Goal: Transaction & Acquisition: Purchase product/service

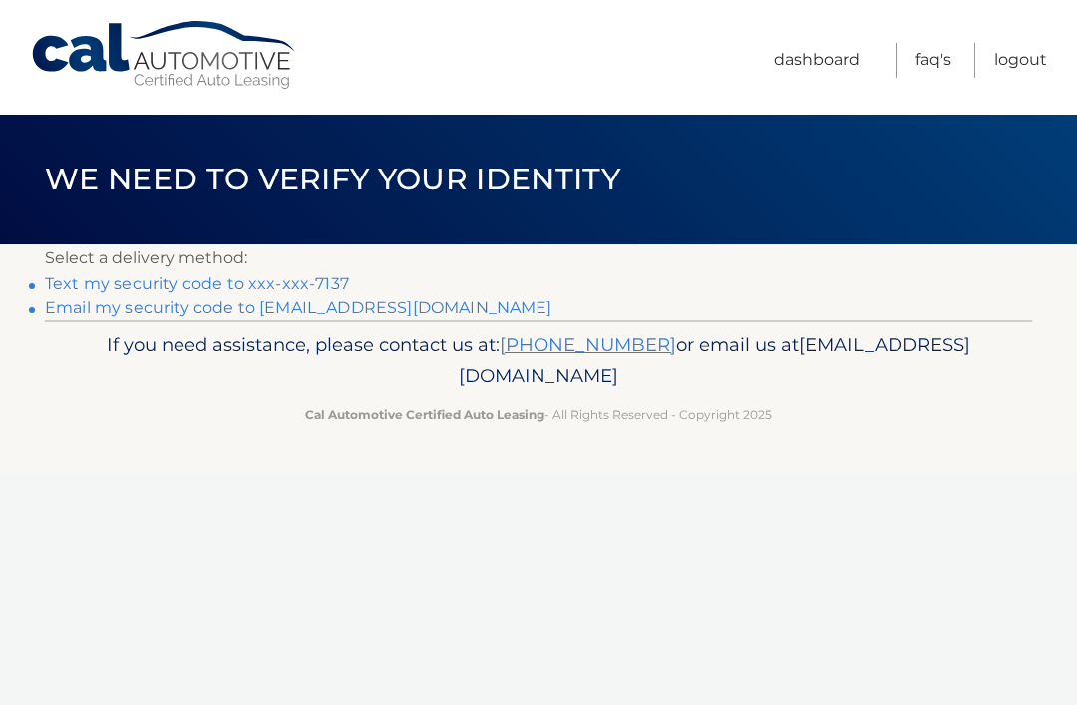
click at [262, 277] on link "Text my security code to xxx-xxx-7137" at bounding box center [197, 283] width 304 height 19
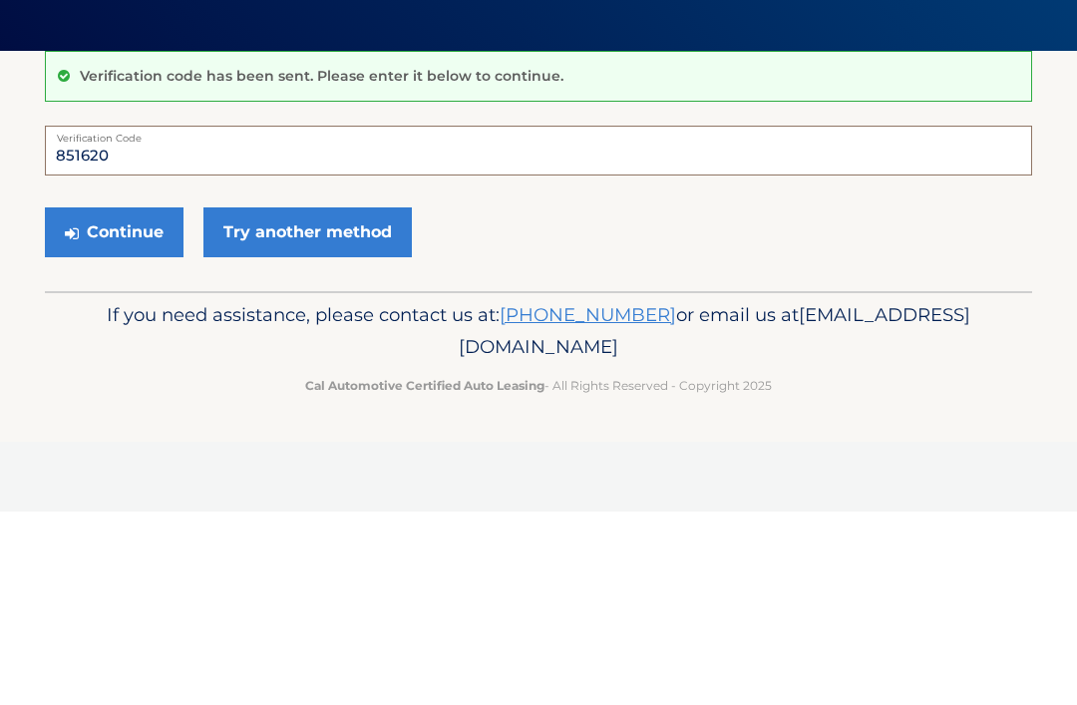
type input "851620"
click at [114, 401] on button "Continue" at bounding box center [114, 426] width 139 height 50
click at [112, 421] on button "Continue" at bounding box center [114, 426] width 139 height 50
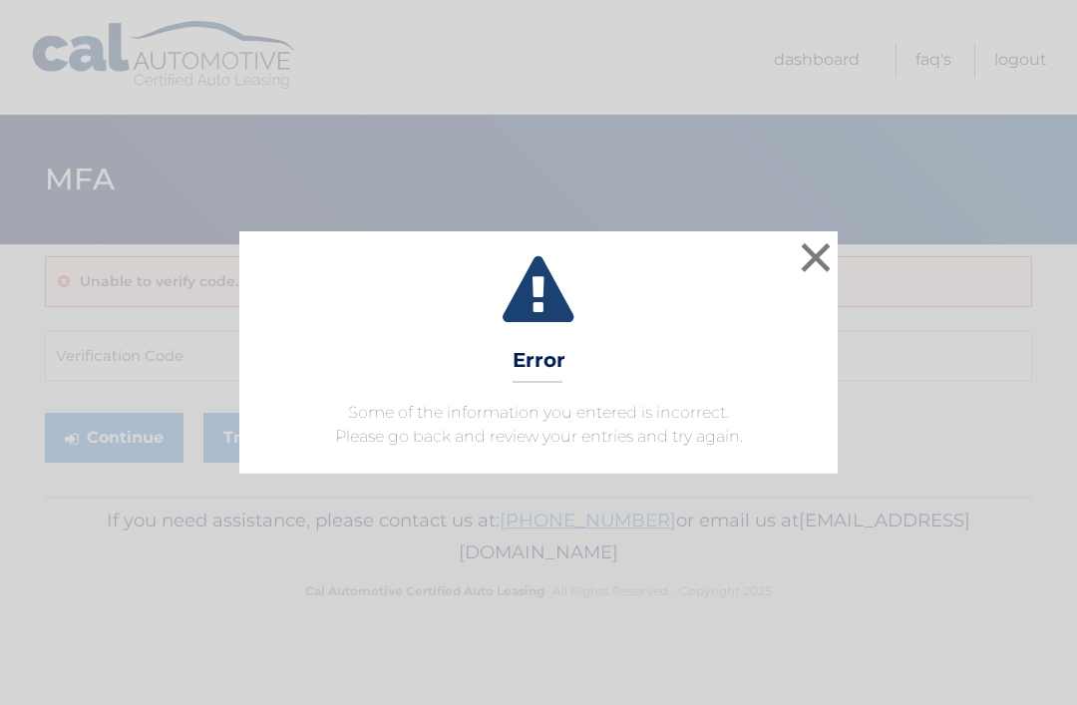
click at [834, 252] on button "×" at bounding box center [815, 257] width 40 height 40
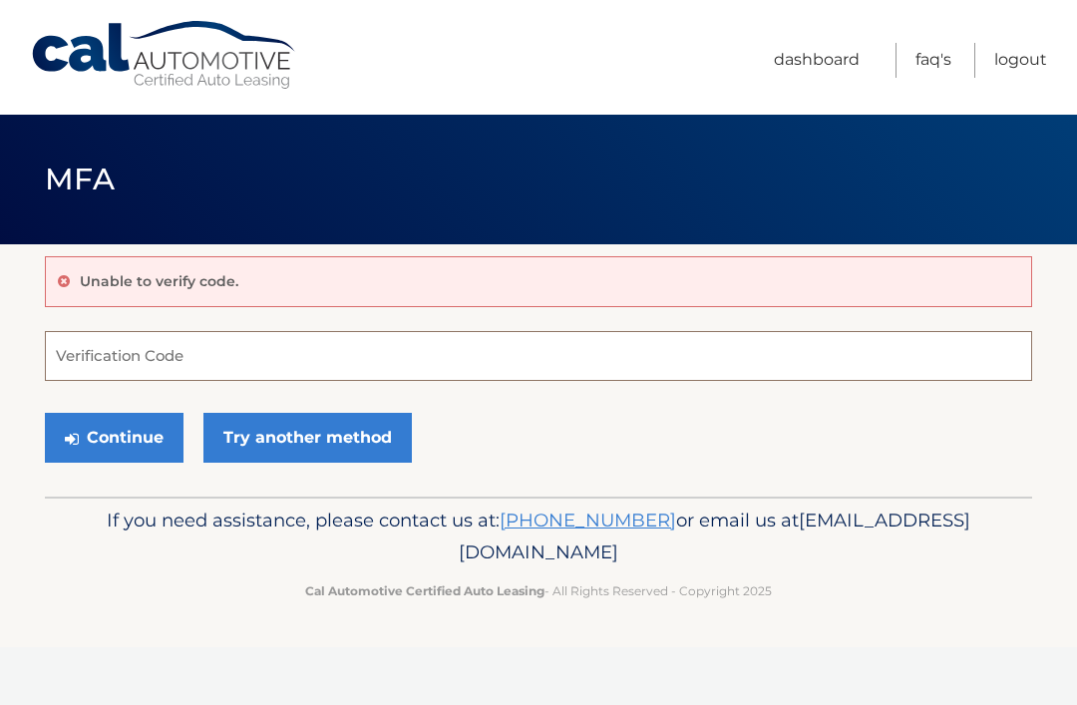
click at [129, 358] on input "Verification Code" at bounding box center [538, 356] width 987 height 50
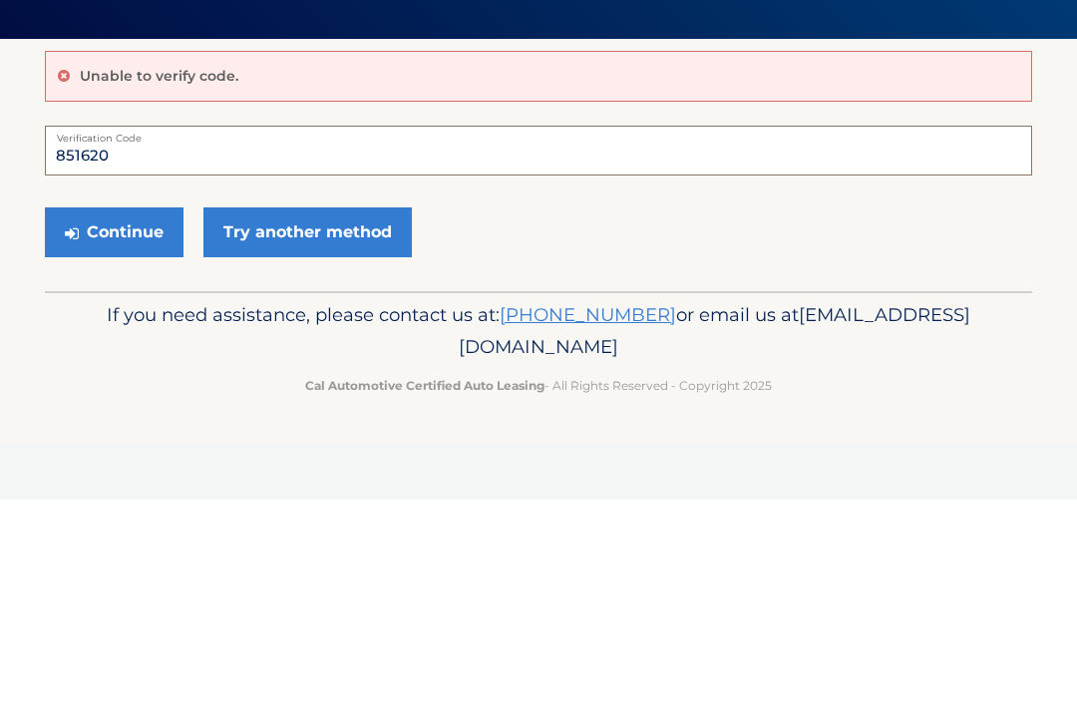
type input "851620"
click at [131, 413] on button "Continue" at bounding box center [114, 438] width 139 height 50
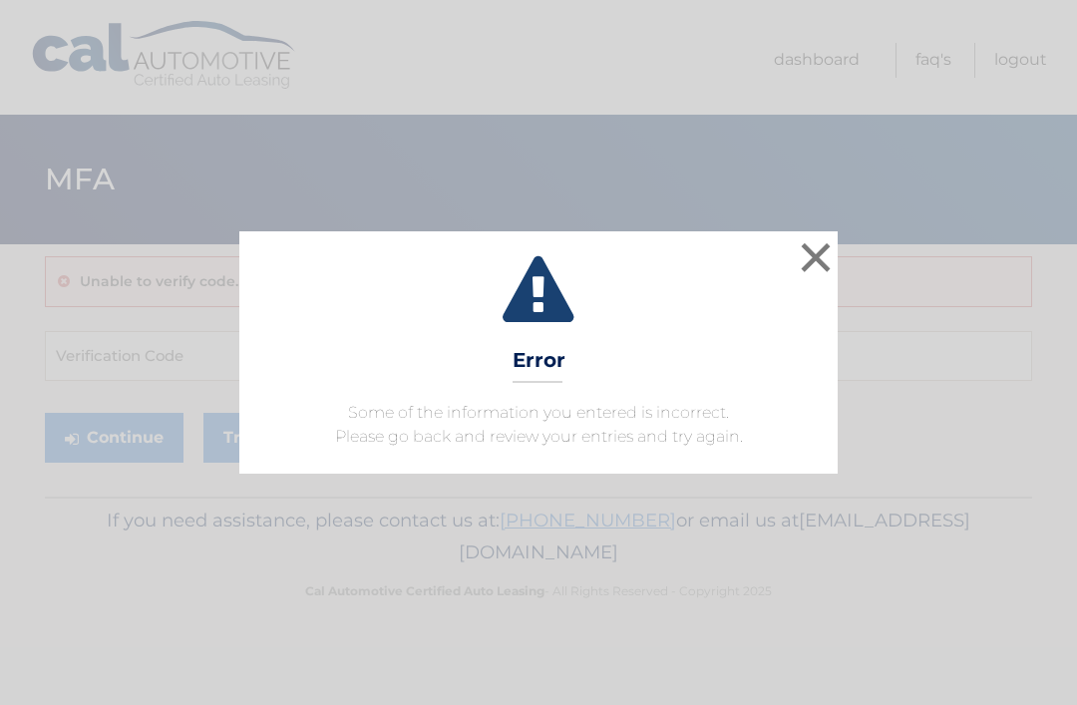
click at [806, 257] on button "×" at bounding box center [815, 257] width 40 height 40
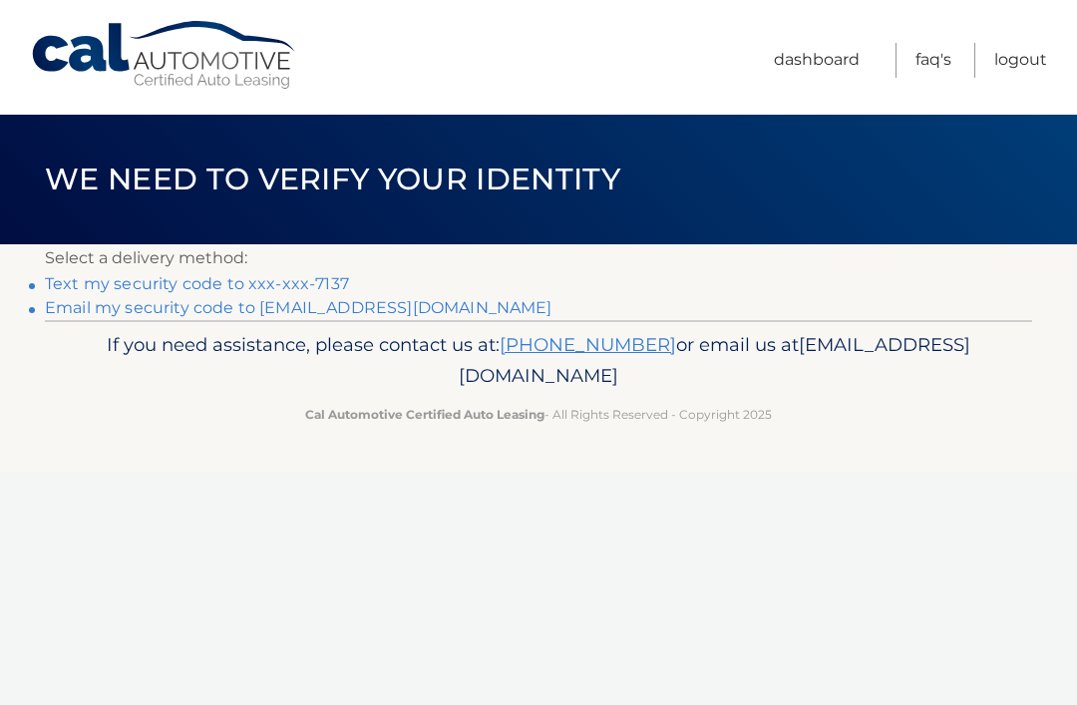
click at [273, 285] on link "Text my security code to xxx-xxx-7137" at bounding box center [197, 283] width 304 height 19
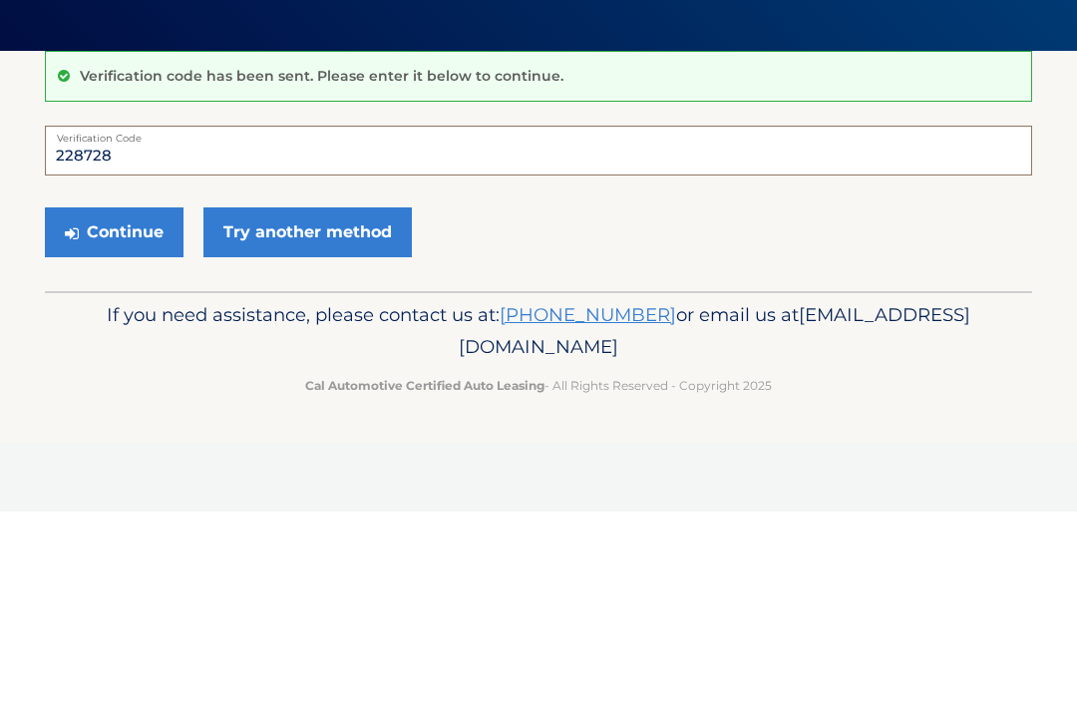
type input "228728"
click at [126, 401] on button "Continue" at bounding box center [114, 426] width 139 height 50
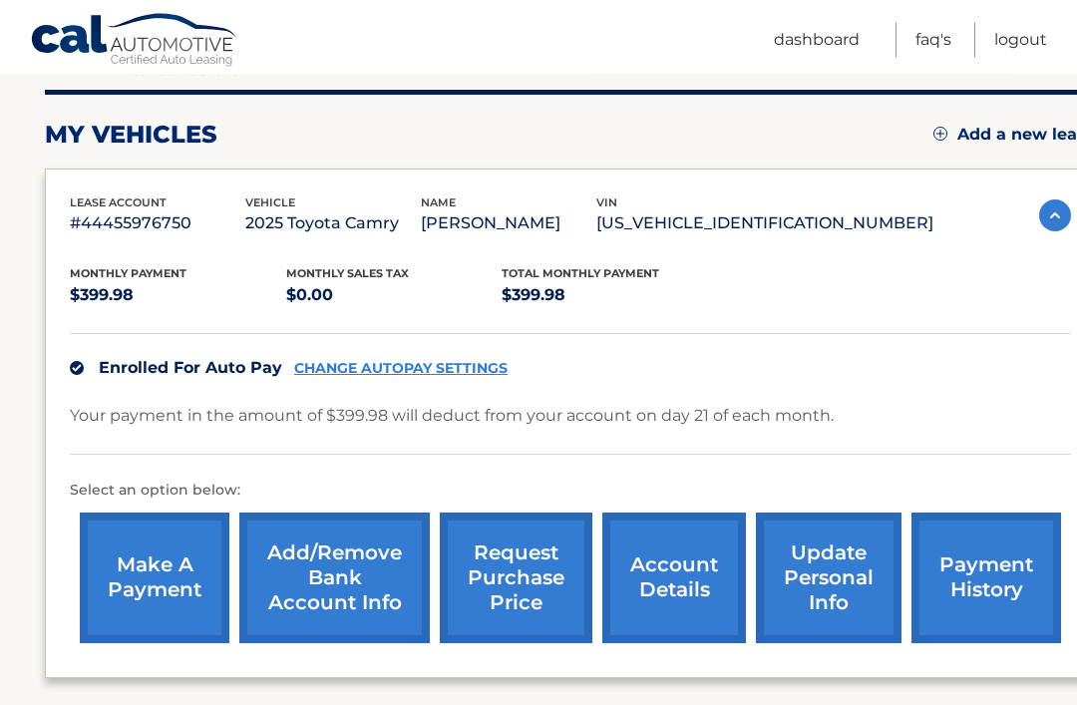
scroll to position [245, 0]
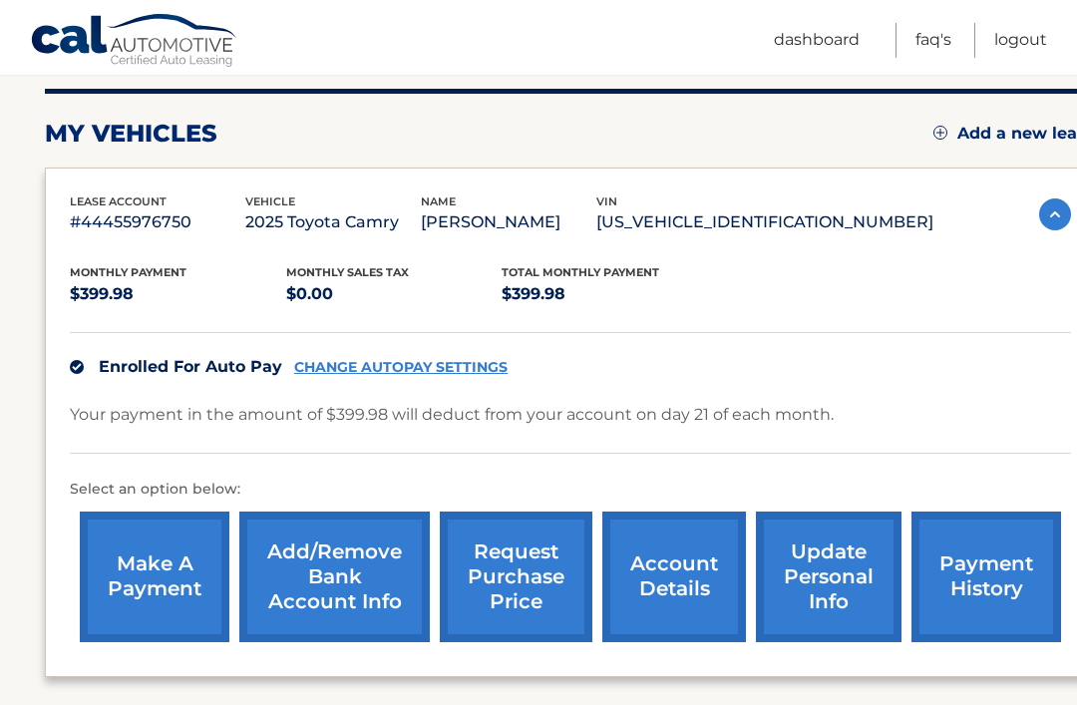
click at [176, 578] on link "make a payment" at bounding box center [155, 576] width 150 height 131
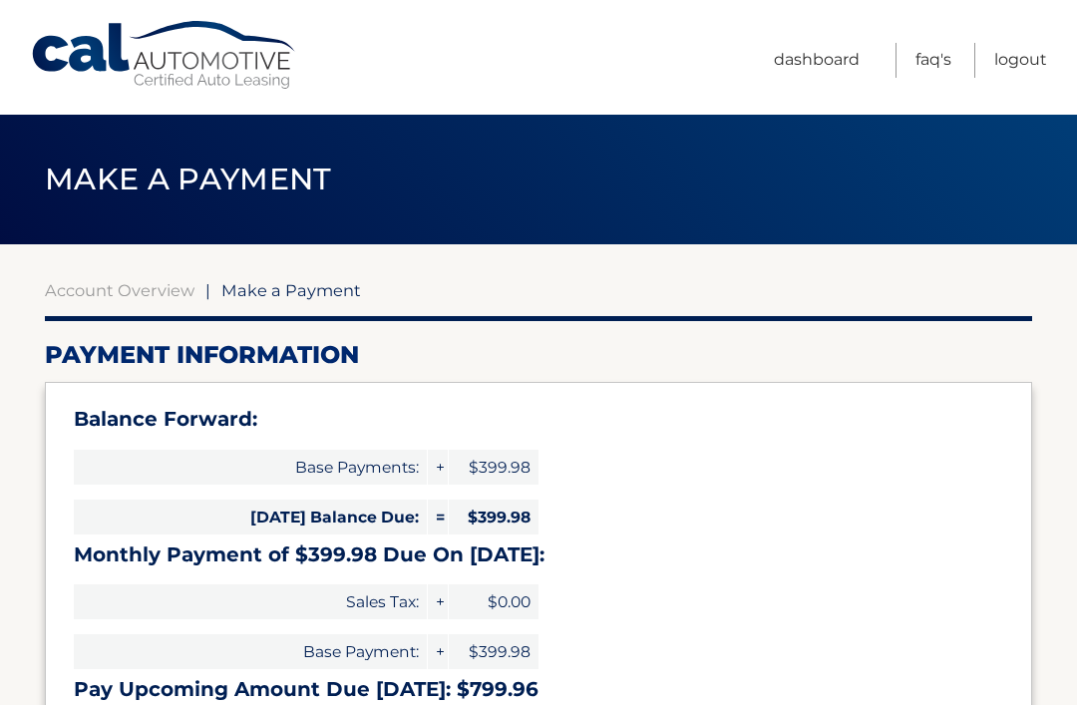
select select "YmI1N2EwZjEtNTkxYi00MmZkLWE3NTUtYzE2OGJmZjYwODdk"
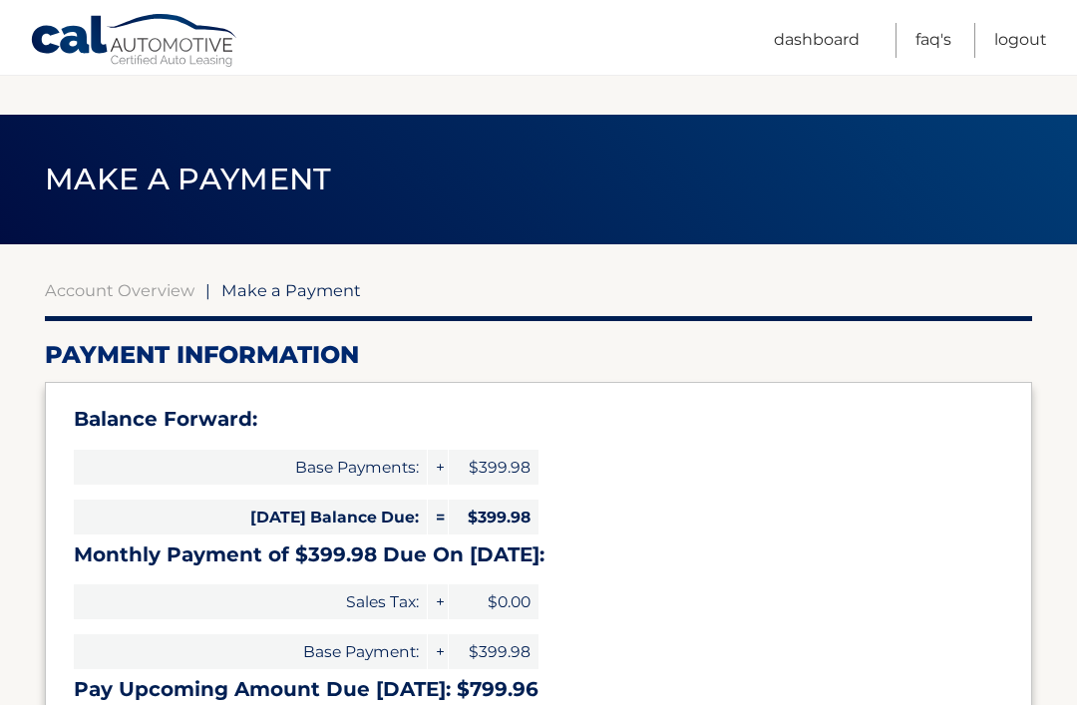
select select "YmI1N2EwZjEtNTkxYi00MmZkLWE3NTUtYzE2OGJmZjYwODdk"
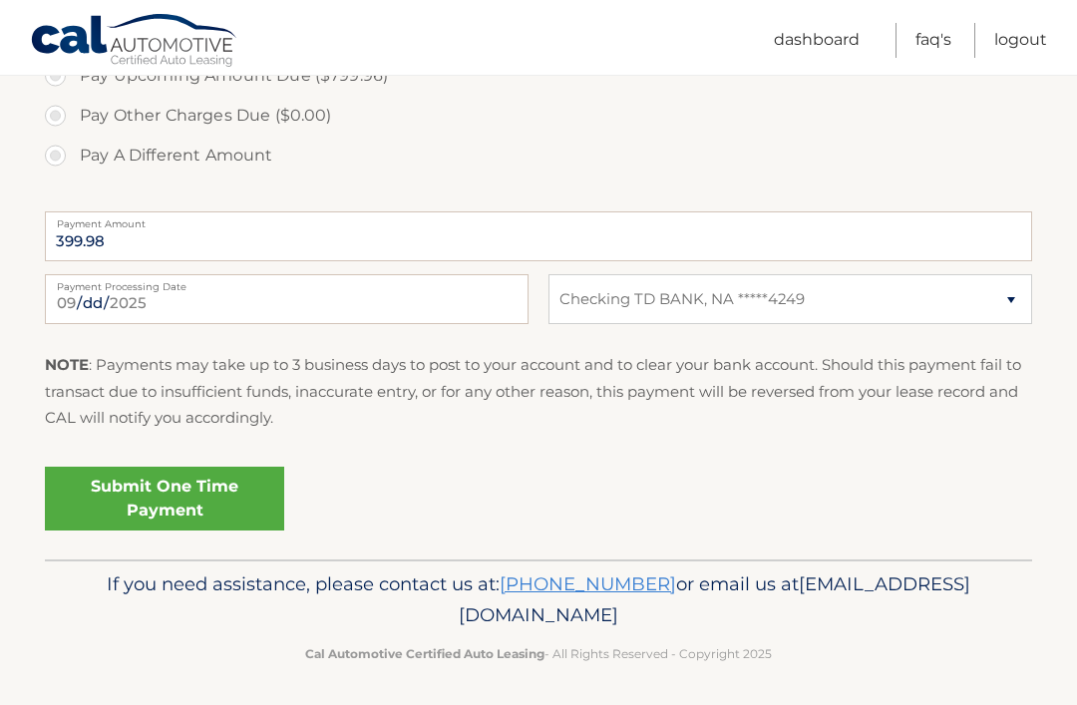
click at [1046, 288] on section "Account Overview | Make a Payment Payment Information Balance Forward: Base Pay…" at bounding box center [538, 2] width 1077 height 1113
click at [1005, 307] on select "Select Bank Account Checking TD BANK, NA *****4249" at bounding box center [789, 299] width 483 height 50
